Goal: Book appointment/travel/reservation

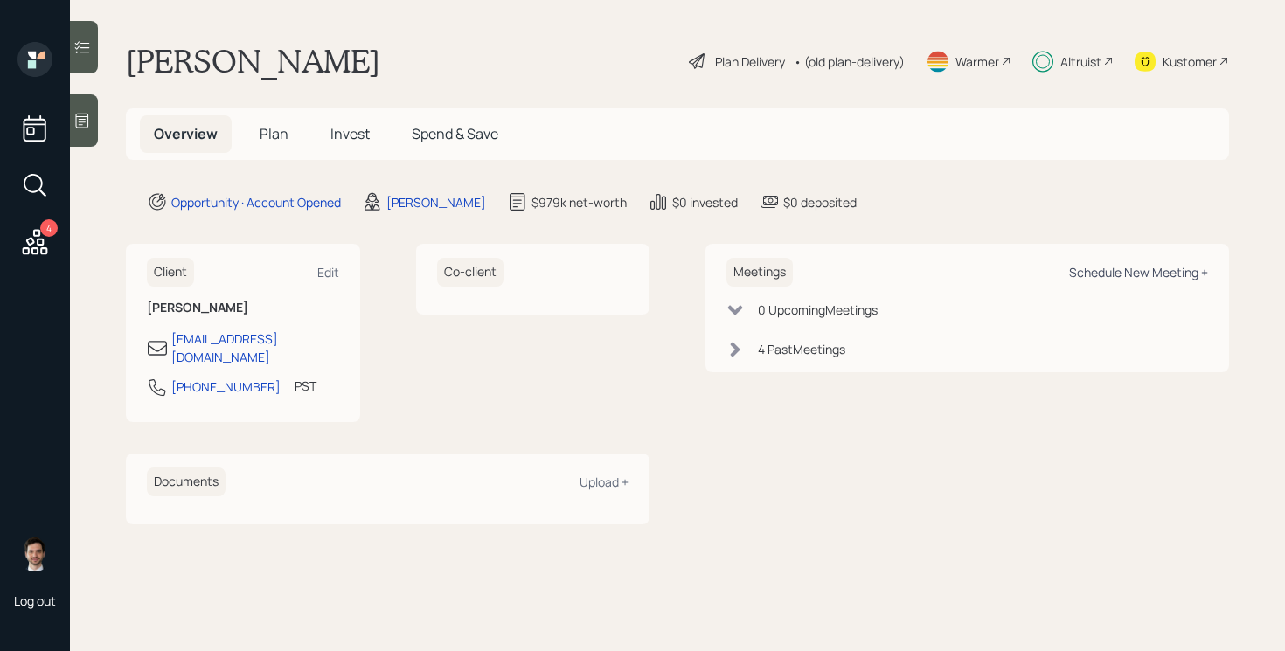
click at [1114, 274] on div "Schedule New Meeting +" at bounding box center [1138, 272] width 139 height 17
select select "ef6b64e1-8f62-4a74-b865-a7df4b35b836"
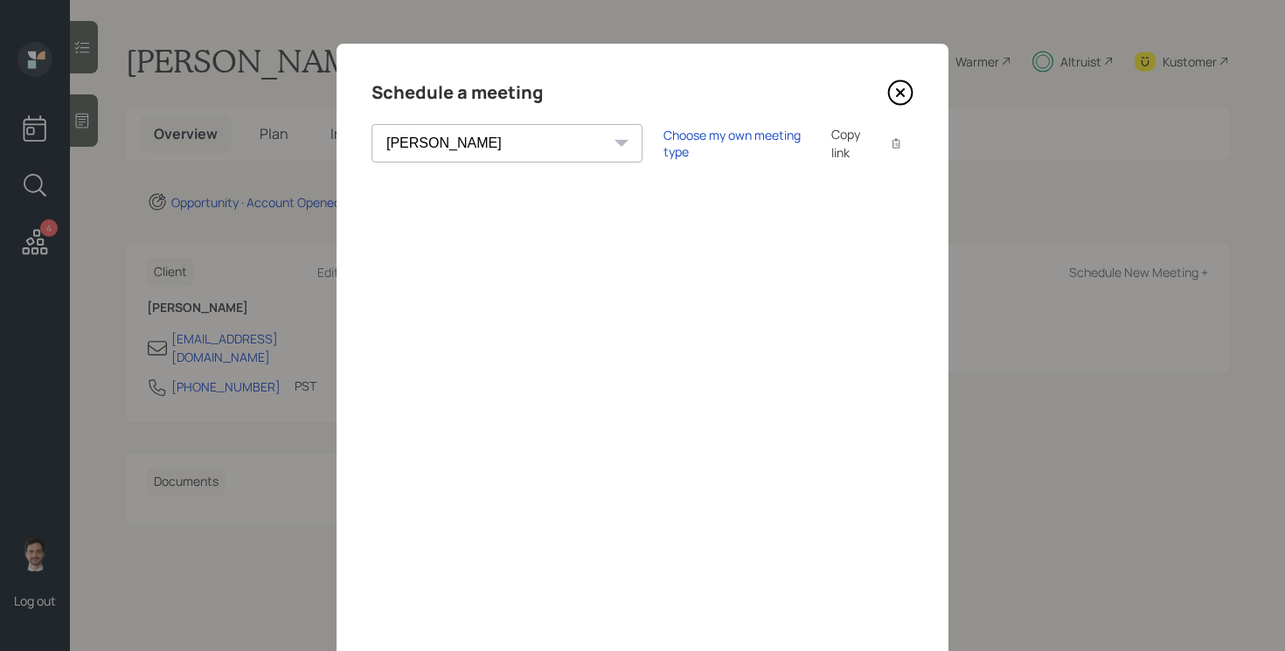
click at [903, 91] on icon at bounding box center [900, 93] width 26 height 26
